Goal: Task Accomplishment & Management: Complete application form

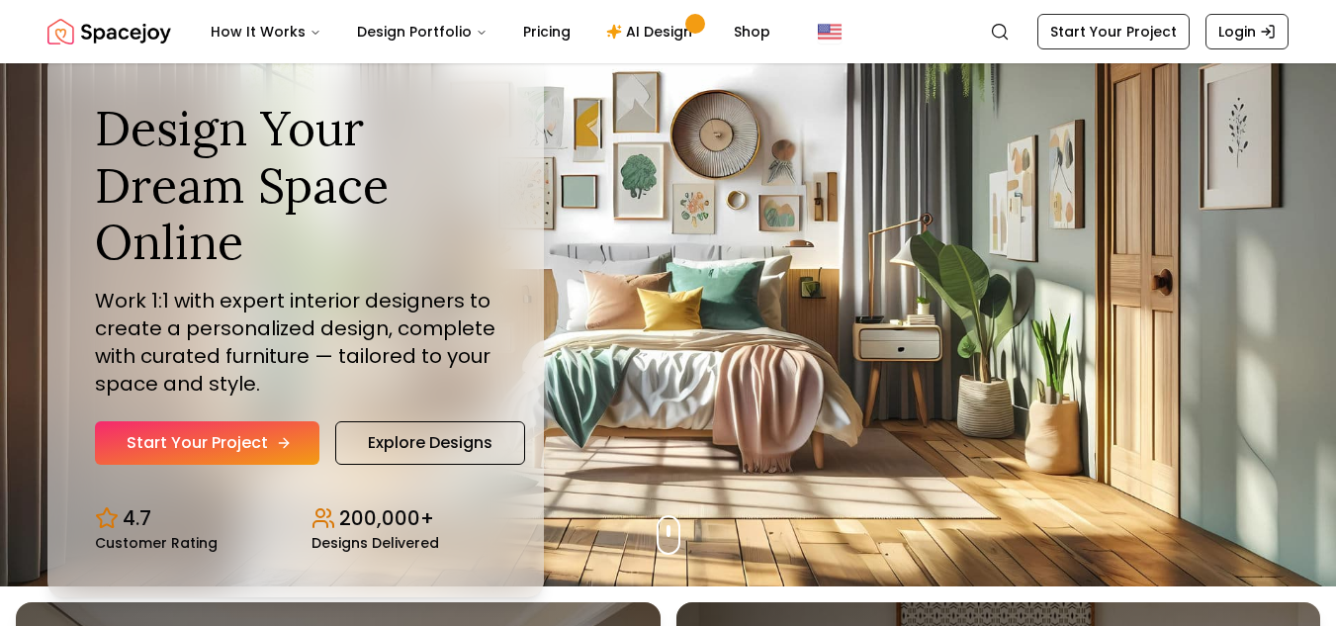
click at [255, 442] on link "Start Your Project" at bounding box center [207, 443] width 224 height 44
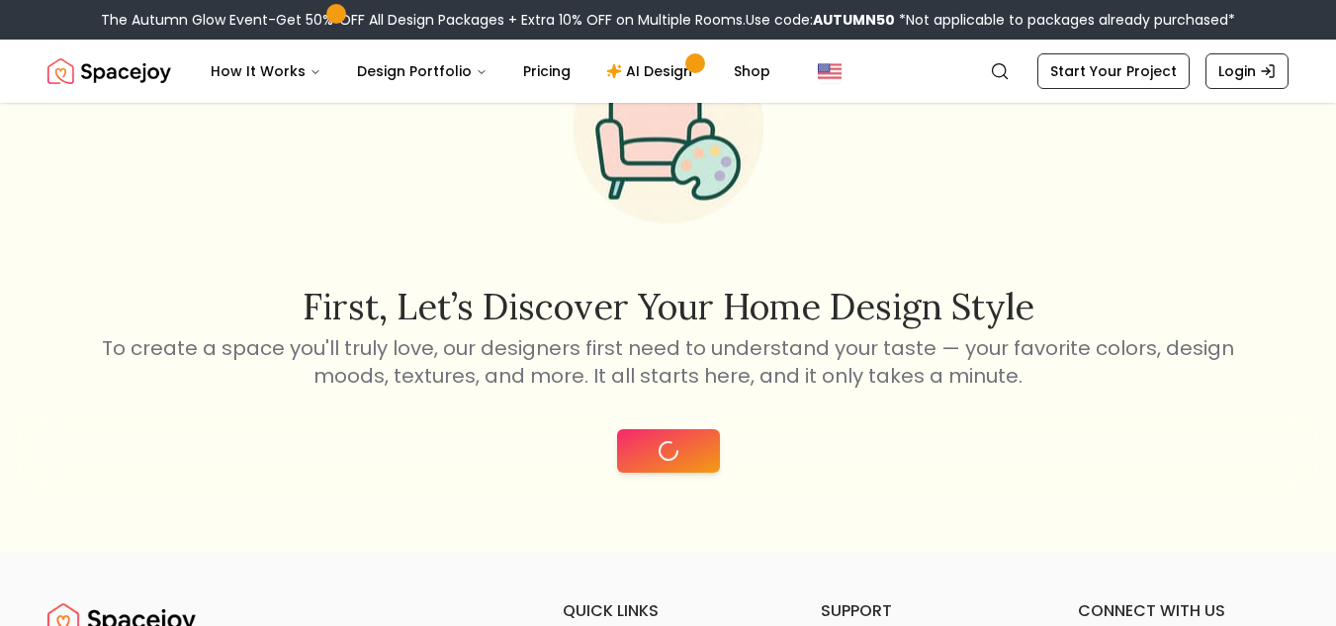
scroll to position [148, 0]
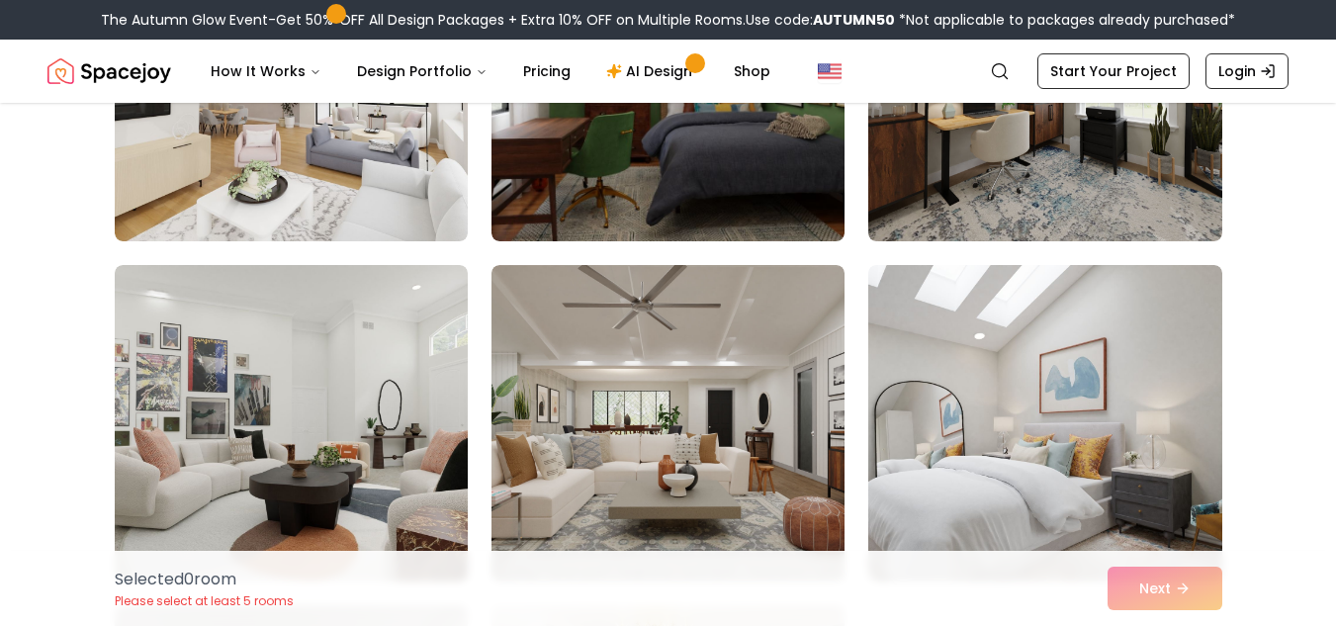
scroll to position [2558, 0]
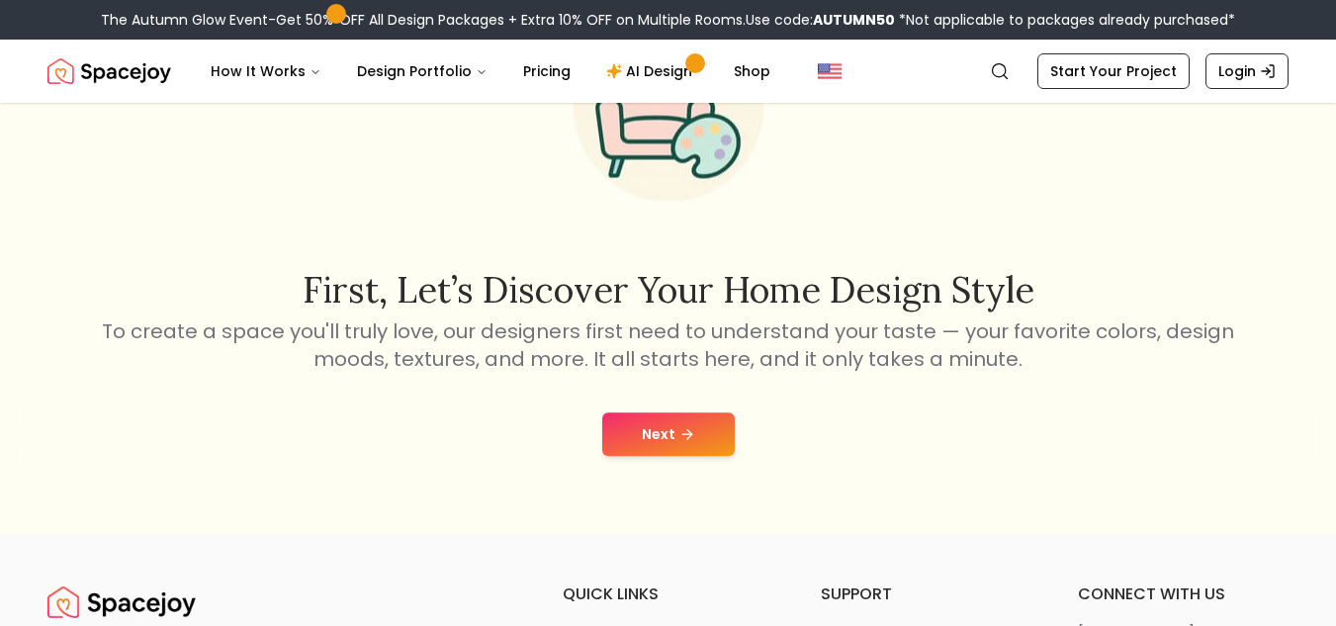
scroll to position [147, 0]
